Goal: Task Accomplishment & Management: Complete application form

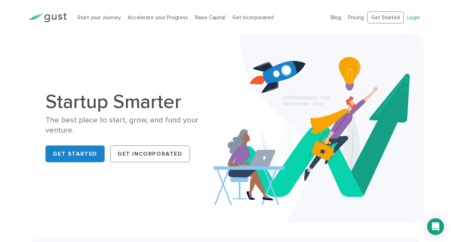
click at [415, 17] on link "Login" at bounding box center [413, 17] width 13 height 6
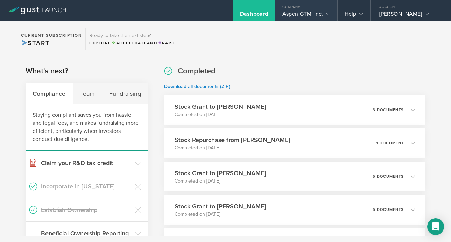
click at [311, 16] on div "Aspen GTM, Inc." at bounding box center [306, 15] width 48 height 10
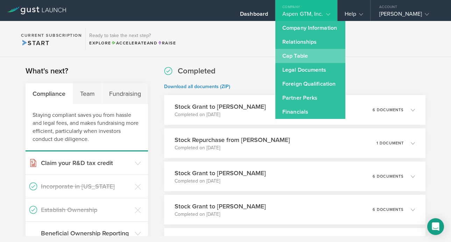
click at [299, 53] on link "Cap Table" at bounding box center [310, 56] width 70 height 14
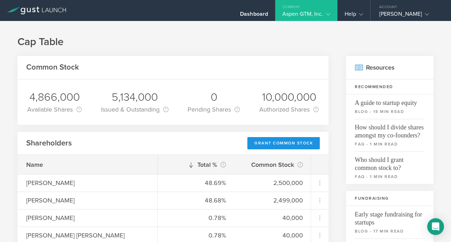
click at [279, 144] on div "Grant Common Stock" at bounding box center [283, 143] width 72 height 12
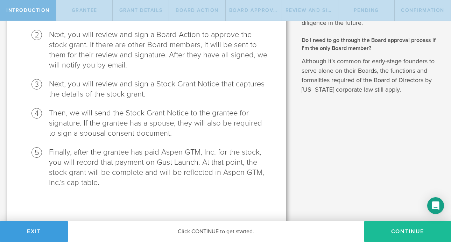
scroll to position [129, 0]
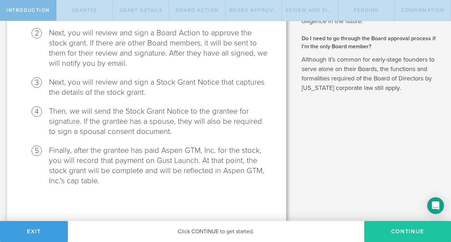
click at [387, 223] on button "Continue" at bounding box center [407, 231] width 87 height 21
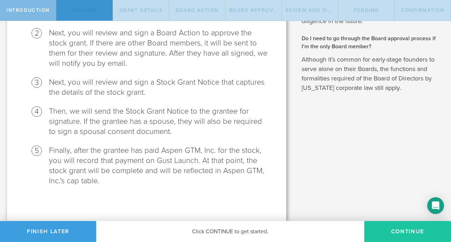
scroll to position [0, 0]
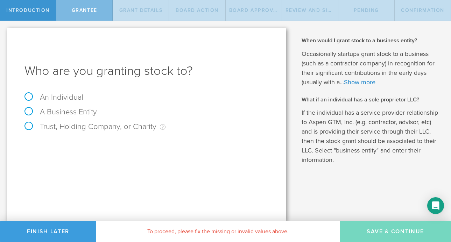
click at [46, 96] on label "An Individual" at bounding box center [53, 97] width 59 height 9
click at [5, 32] on input "An Individual" at bounding box center [2, 26] width 5 height 11
radio input "true"
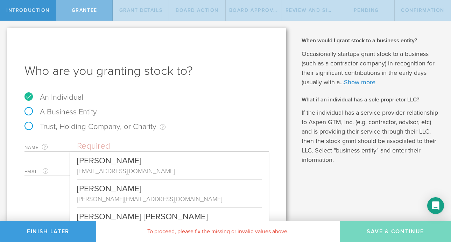
click at [93, 146] on input "text" at bounding box center [173, 146] width 192 height 10
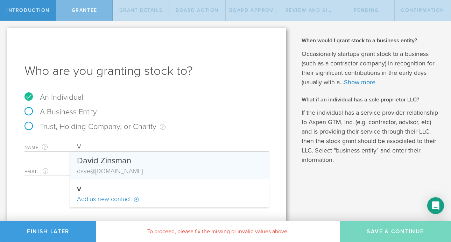
click at [127, 163] on div "Da v id Zinsman" at bounding box center [169, 159] width 185 height 15
type input "[PERSON_NAME]"
type input "[PERSON_NAME][EMAIL_ADDRESS][DOMAIN_NAME]"
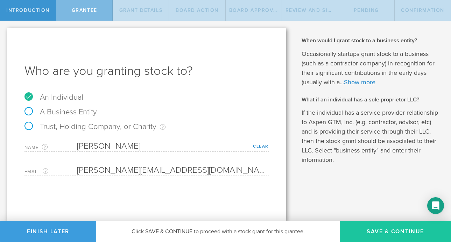
click at [368, 227] on button "Save & Continue" at bounding box center [394, 231] width 111 height 21
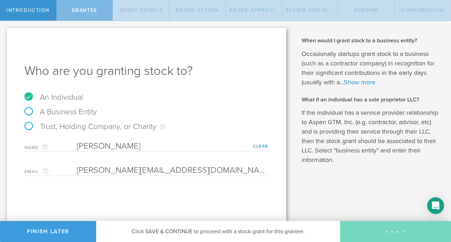
type input "48"
type input "12"
select select "none"
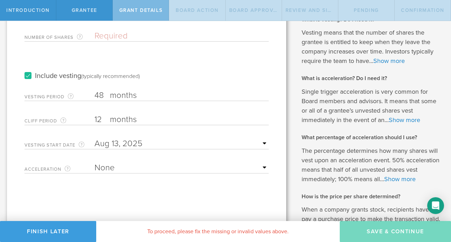
scroll to position [81, 0]
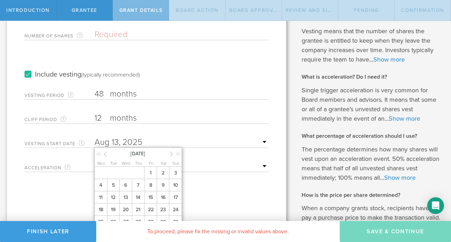
click at [264, 142] on input "text" at bounding box center [181, 142] width 174 height 10
click at [65, 180] on div "Tell us the stock grant details. You have 4,866,000 available shares Available …" at bounding box center [146, 115] width 279 height 336
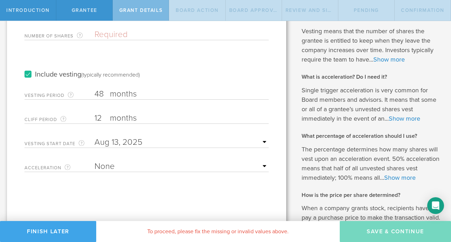
click at [46, 229] on button "Finish Later" at bounding box center [48, 231] width 96 height 21
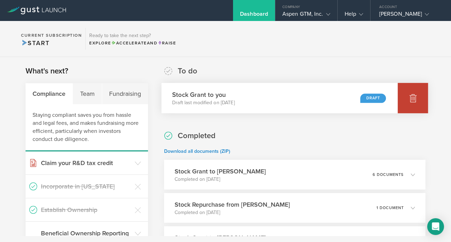
click at [412, 95] on icon at bounding box center [412, 98] width 7 height 7
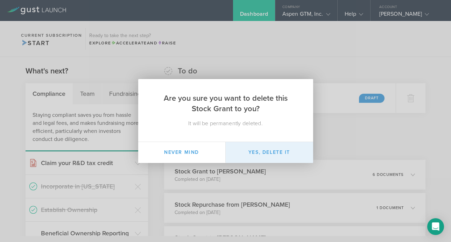
click at [274, 152] on button "Yes, delete it" at bounding box center [268, 152] width 87 height 21
